Goal: Task Accomplishment & Management: Manage account settings

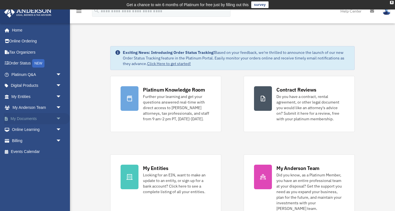
click at [59, 117] on span "arrow_drop_down" at bounding box center [61, 118] width 11 height 11
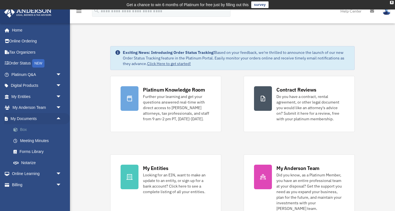
click at [21, 128] on link "Box" at bounding box center [39, 129] width 62 height 11
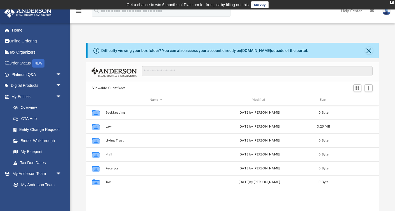
scroll to position [127, 293]
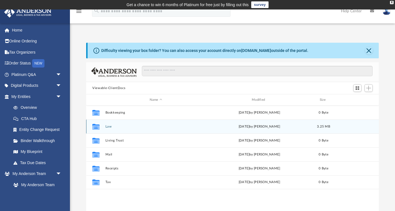
click at [96, 127] on icon "grid" at bounding box center [95, 127] width 7 height 4
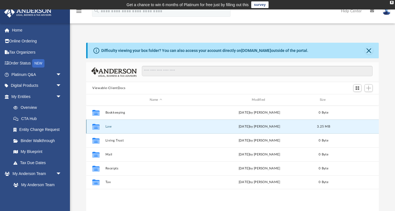
click at [109, 126] on button "Law" at bounding box center [155, 127] width 101 height 4
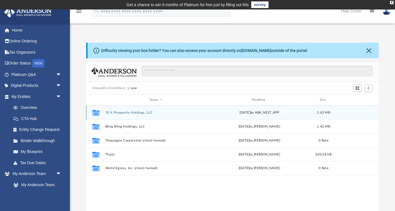
scroll to position [0, 0]
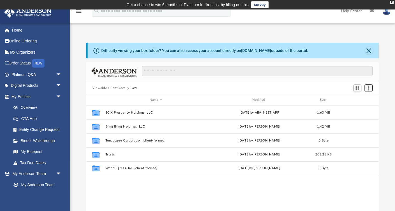
click at [368, 90] on span "Add" at bounding box center [368, 88] width 5 height 5
click at [361, 108] on li "New Folder" at bounding box center [361, 108] width 18 height 6
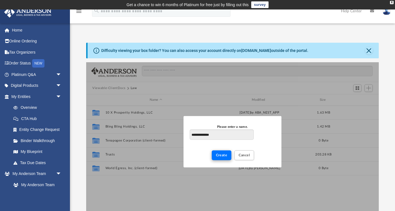
type input "**********"
click at [222, 156] on span "Create" at bounding box center [221, 155] width 11 height 3
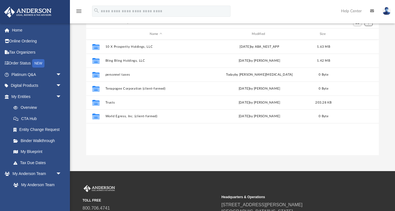
scroll to position [66, 0]
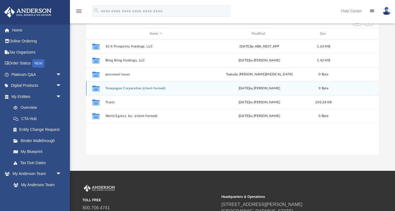
click at [96, 88] on icon "grid" at bounding box center [95, 89] width 7 height 4
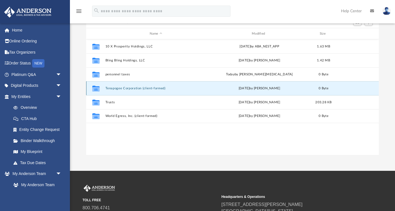
click at [96, 88] on icon "grid" at bounding box center [95, 89] width 7 height 4
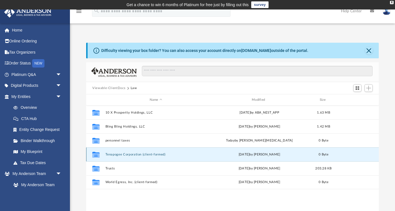
scroll to position [0, 0]
click at [389, 3] on td "Get a chance to win 6 months of Platinum for free just by filling out this surv…" at bounding box center [197, 5] width 395 height 10
click at [97, 156] on icon "grid" at bounding box center [95, 155] width 7 height 6
click at [100, 155] on icon "Collaborated Folder" at bounding box center [95, 154] width 9 height 9
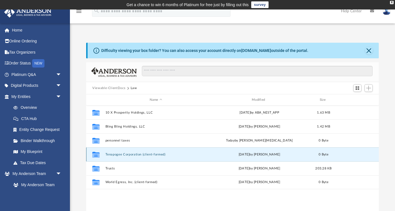
click at [100, 155] on icon "Collaborated Folder" at bounding box center [95, 154] width 9 height 9
click at [357, 88] on span "Switch to Grid View" at bounding box center [357, 88] width 5 height 5
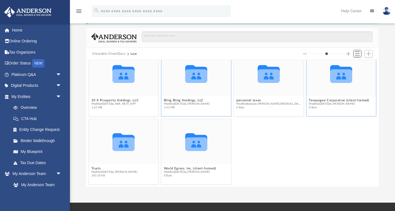
scroll to position [12, 0]
click at [335, 89] on div "Collaborated Folder" at bounding box center [342, 73] width 70 height 45
click at [342, 80] on icon "grid" at bounding box center [341, 75] width 22 height 13
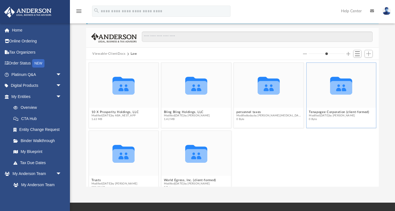
scroll to position [0, 0]
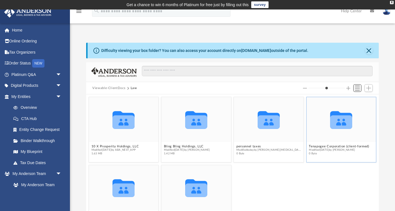
click at [359, 88] on span "Switch to List View" at bounding box center [357, 88] width 5 height 5
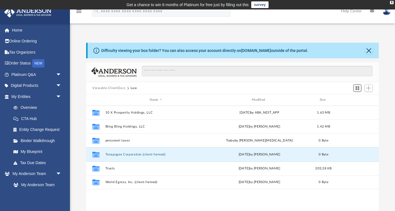
scroll to position [127, 293]
click at [79, 12] on icon "menu" at bounding box center [79, 11] width 7 height 7
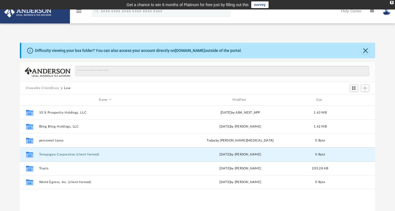
click at [79, 12] on icon "menu" at bounding box center [79, 11] width 7 height 7
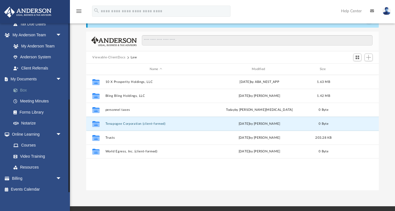
click at [24, 87] on link "Box" at bounding box center [39, 90] width 62 height 11
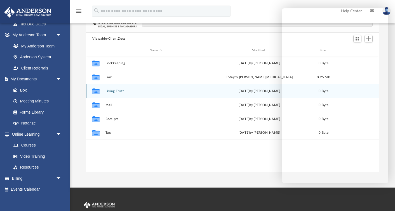
scroll to position [50, 0]
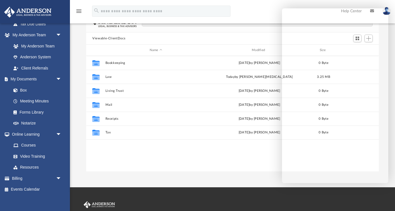
click at [234, 154] on div "Collaborated Folder Bookkeeping Sat Oct 5 2024 by Charles Rogler 0 Byte Collabo…" at bounding box center [232, 114] width 293 height 116
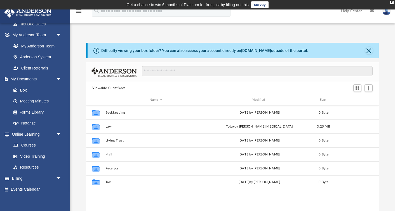
scroll to position [0, 0]
click at [25, 86] on link "Box" at bounding box center [39, 90] width 62 height 11
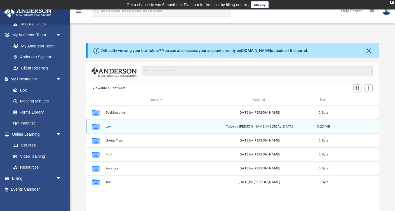
click at [97, 126] on icon "grid" at bounding box center [95, 127] width 7 height 4
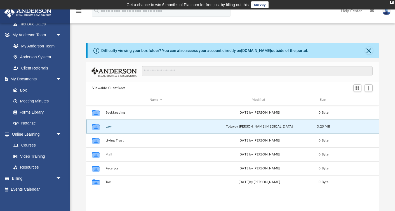
click at [97, 126] on icon "grid" at bounding box center [95, 127] width 7 height 4
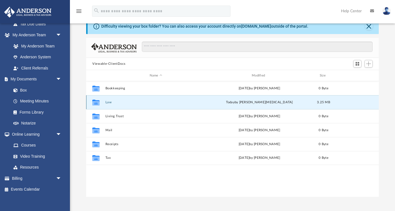
scroll to position [29, 0]
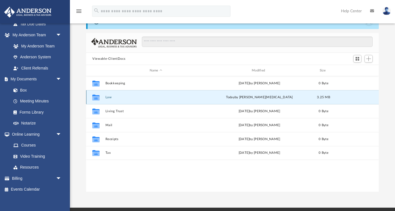
click at [101, 96] on div "Collaborated Folder" at bounding box center [96, 97] width 14 height 9
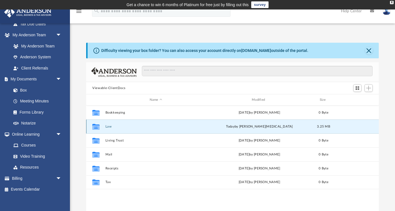
scroll to position [0, 0]
click at [227, 130] on div "Collaborated Folder Law today by Robert Thrush 3.25 MB" at bounding box center [232, 127] width 293 height 14
click at [103, 126] on div "Collaborated Folder Law today by Robert Thrush 3.25 MB" at bounding box center [232, 127] width 293 height 14
click at [108, 126] on button "Law" at bounding box center [155, 127] width 101 height 4
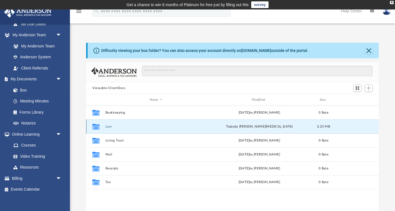
click at [108, 126] on button "Law" at bounding box center [155, 127] width 101 height 4
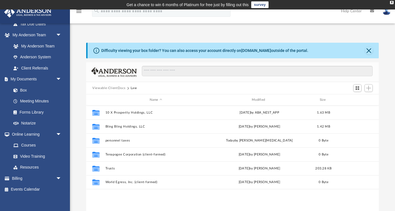
click at [353, 12] on link "Help Center" at bounding box center [351, 11] width 29 height 22
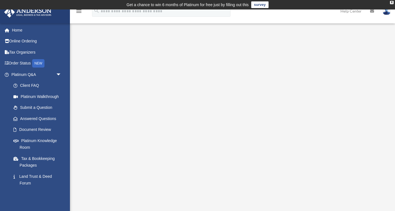
click at [79, 13] on icon "menu" at bounding box center [79, 11] width 7 height 7
